Goal: Transaction & Acquisition: Purchase product/service

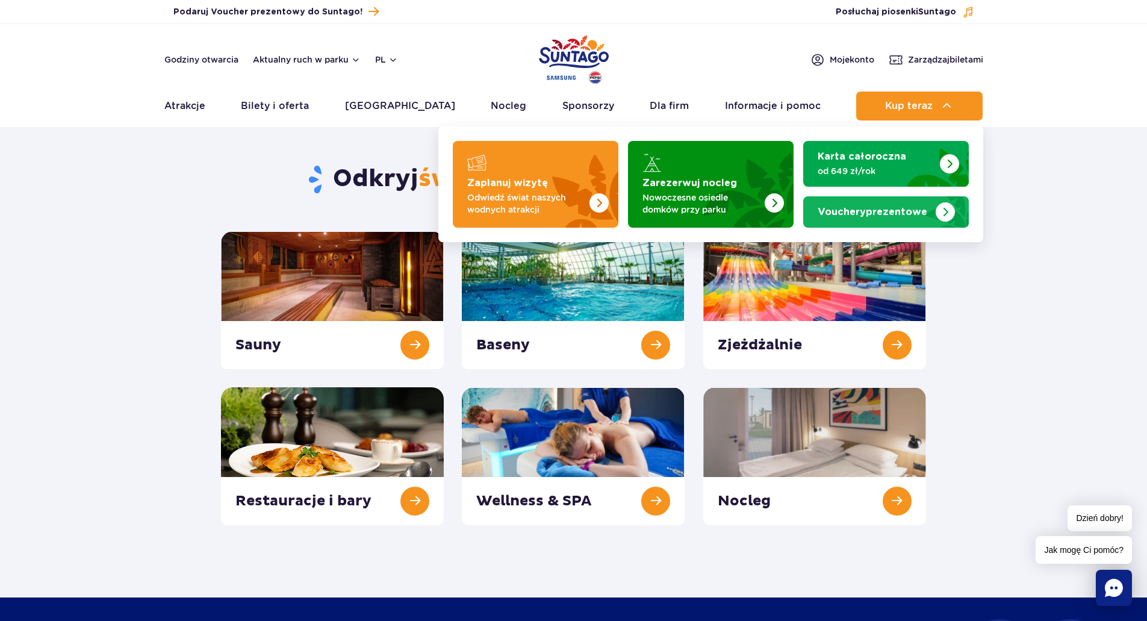
click at [897, 214] on strong "Vouchery prezentowe" at bounding box center [873, 212] width 110 height 10
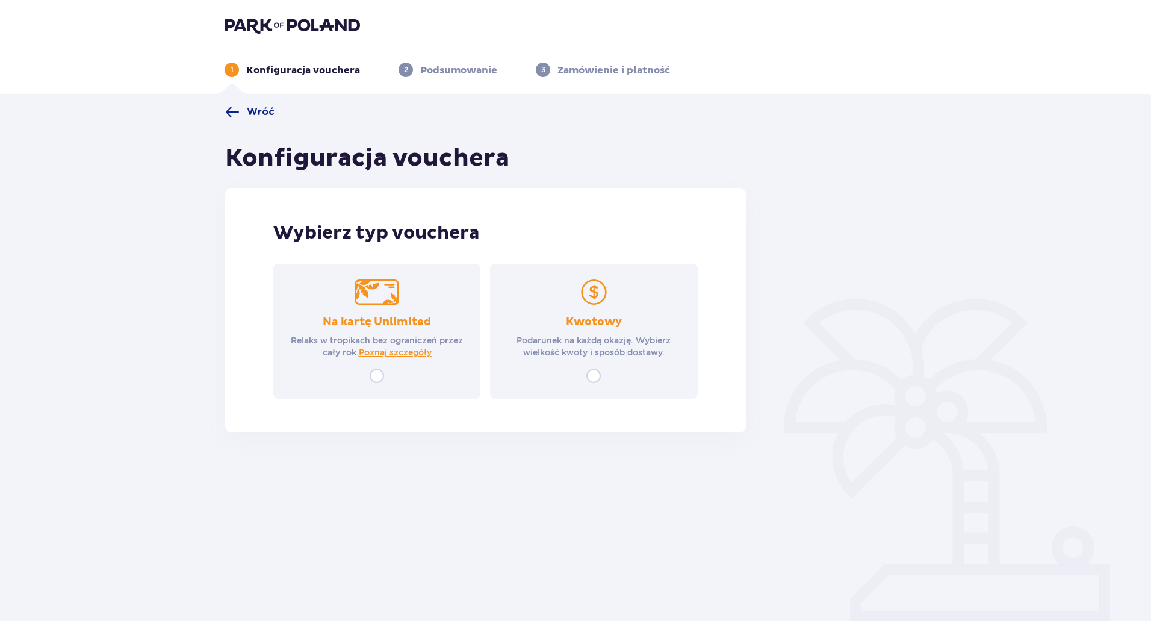
click at [598, 375] on input "radio" at bounding box center [593, 376] width 14 height 14
radio input "true"
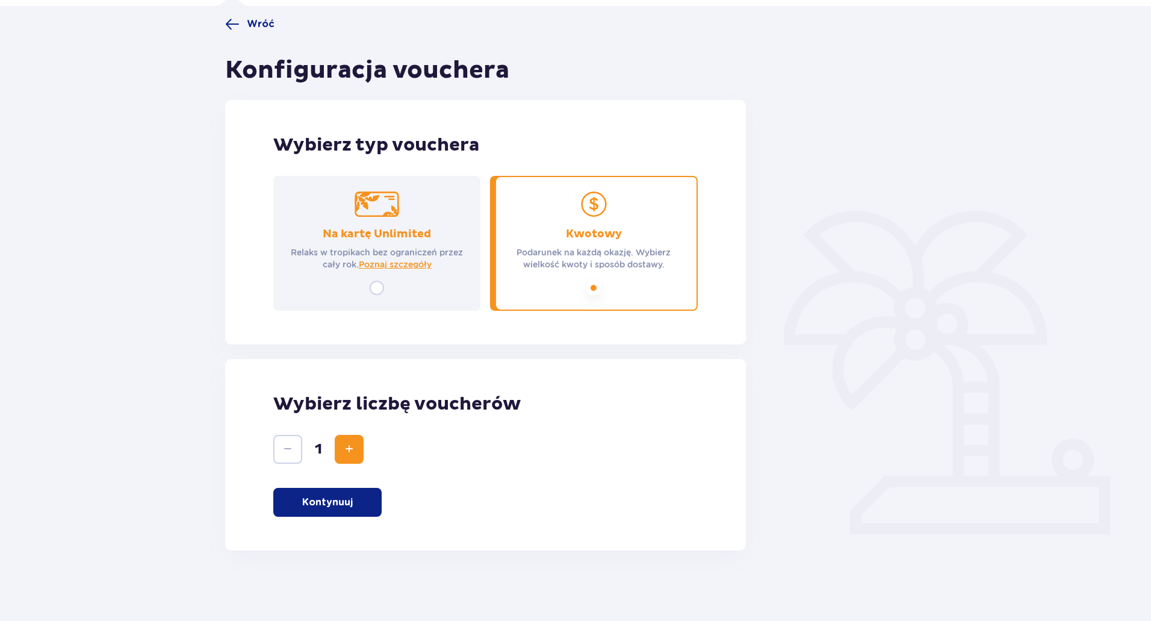
scroll to position [90, 0]
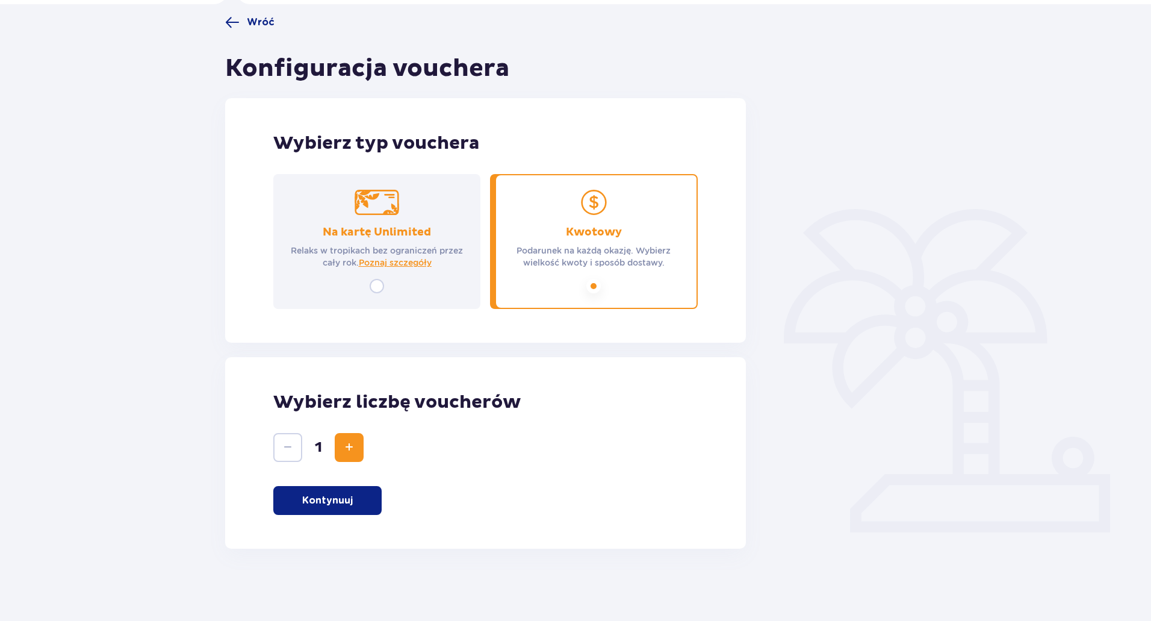
click at [353, 447] on span "Zwiększ" at bounding box center [349, 447] width 14 height 14
click at [284, 444] on span "Zmniejsz" at bounding box center [288, 447] width 14 height 14
click at [323, 497] on p "Kontynuuj" at bounding box center [327, 500] width 51 height 13
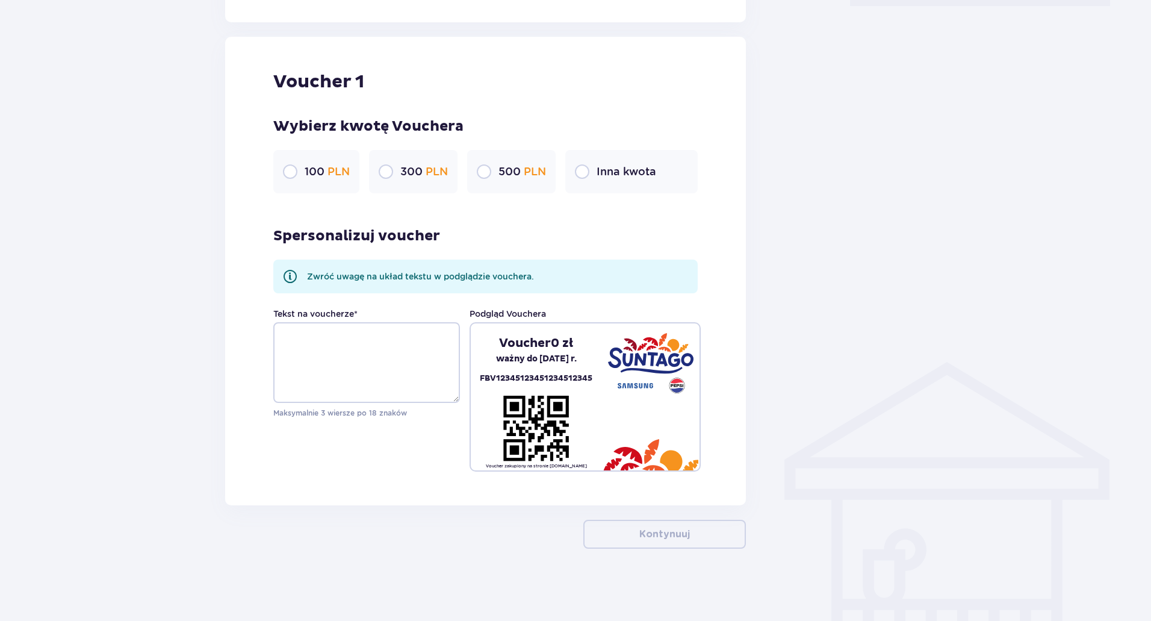
scroll to position [0, 0]
